Goal: Information Seeking & Learning: Learn about a topic

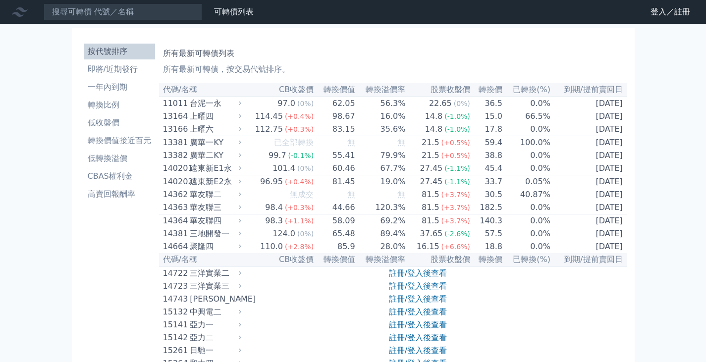
click at [24, 14] on icon at bounding box center [20, 12] width 16 height 16
click at [224, 12] on link "可轉債列表" at bounding box center [234, 11] width 40 height 9
click at [128, 68] on li "即將/近期發行" at bounding box center [119, 69] width 71 height 12
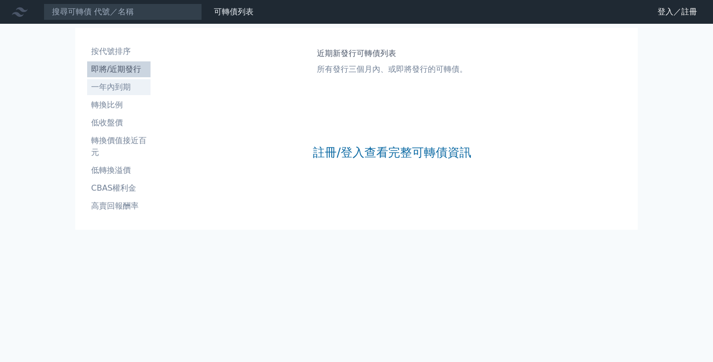
click at [126, 82] on li "一年內到期" at bounding box center [118, 87] width 63 height 12
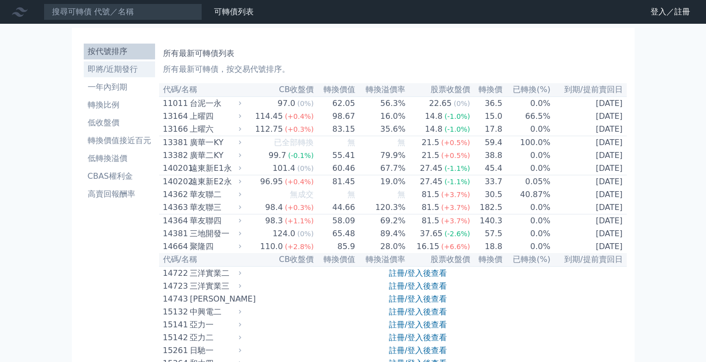
click at [125, 70] on li "即將/近期發行" at bounding box center [119, 69] width 71 height 12
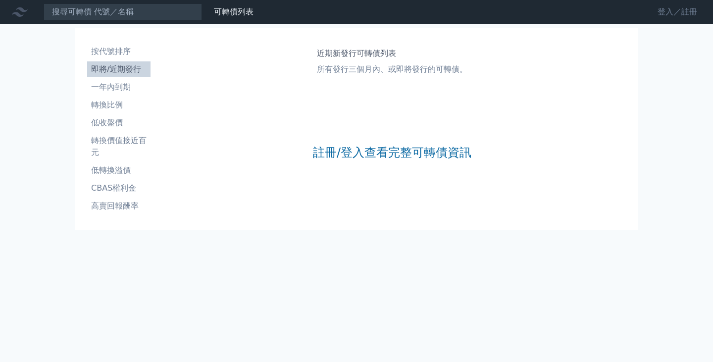
click at [666, 14] on link "登入／註冊" at bounding box center [677, 12] width 55 height 16
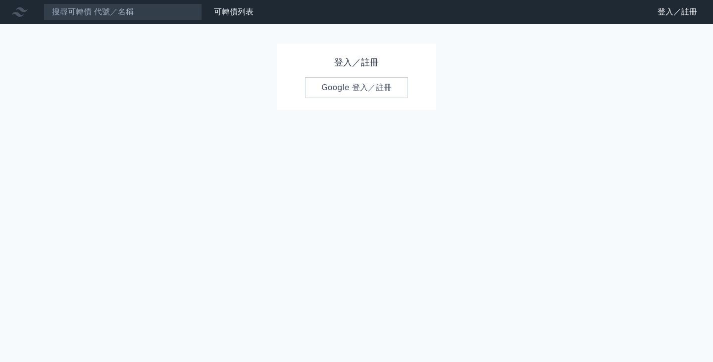
click at [384, 81] on link "Google 登入／註冊" at bounding box center [356, 87] width 103 height 21
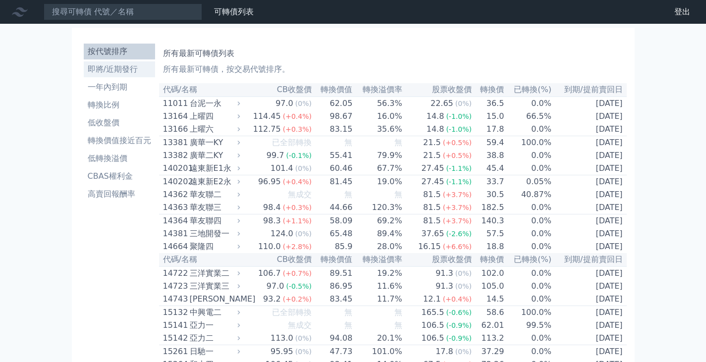
click at [124, 75] on li "即將/近期發行" at bounding box center [119, 69] width 71 height 12
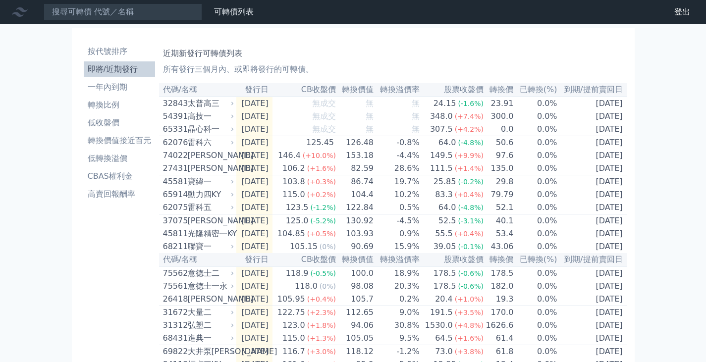
click at [27, 14] on icon at bounding box center [20, 12] width 16 height 16
click at [24, 17] on icon at bounding box center [20, 12] width 16 height 16
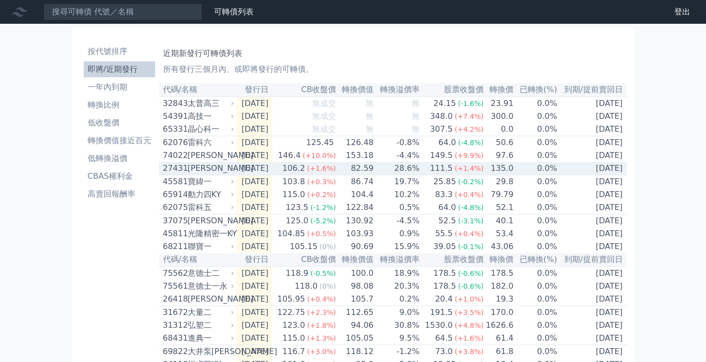
click at [410, 168] on td "28.6%" at bounding box center [397, 168] width 46 height 13
